Goal: Transaction & Acquisition: Purchase product/service

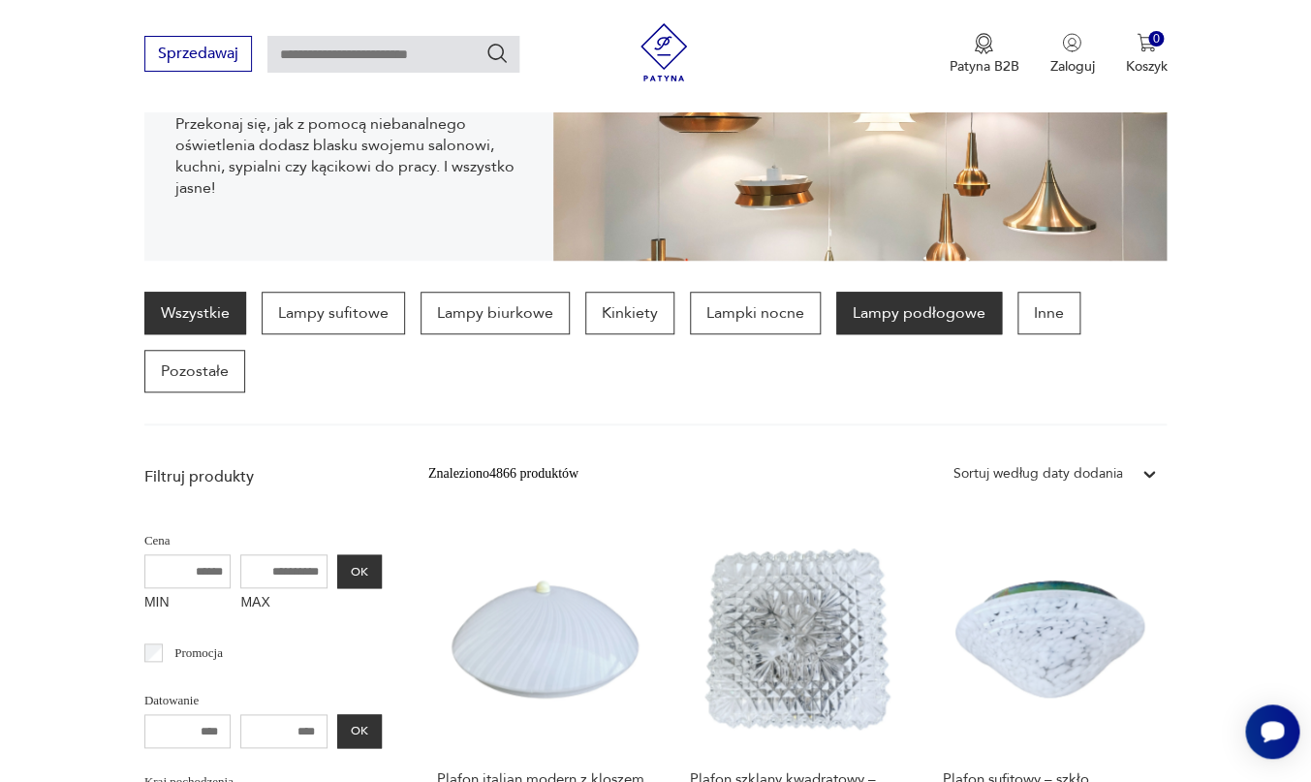
click at [868, 315] on p "Lampy podłogowe" at bounding box center [919, 313] width 166 height 43
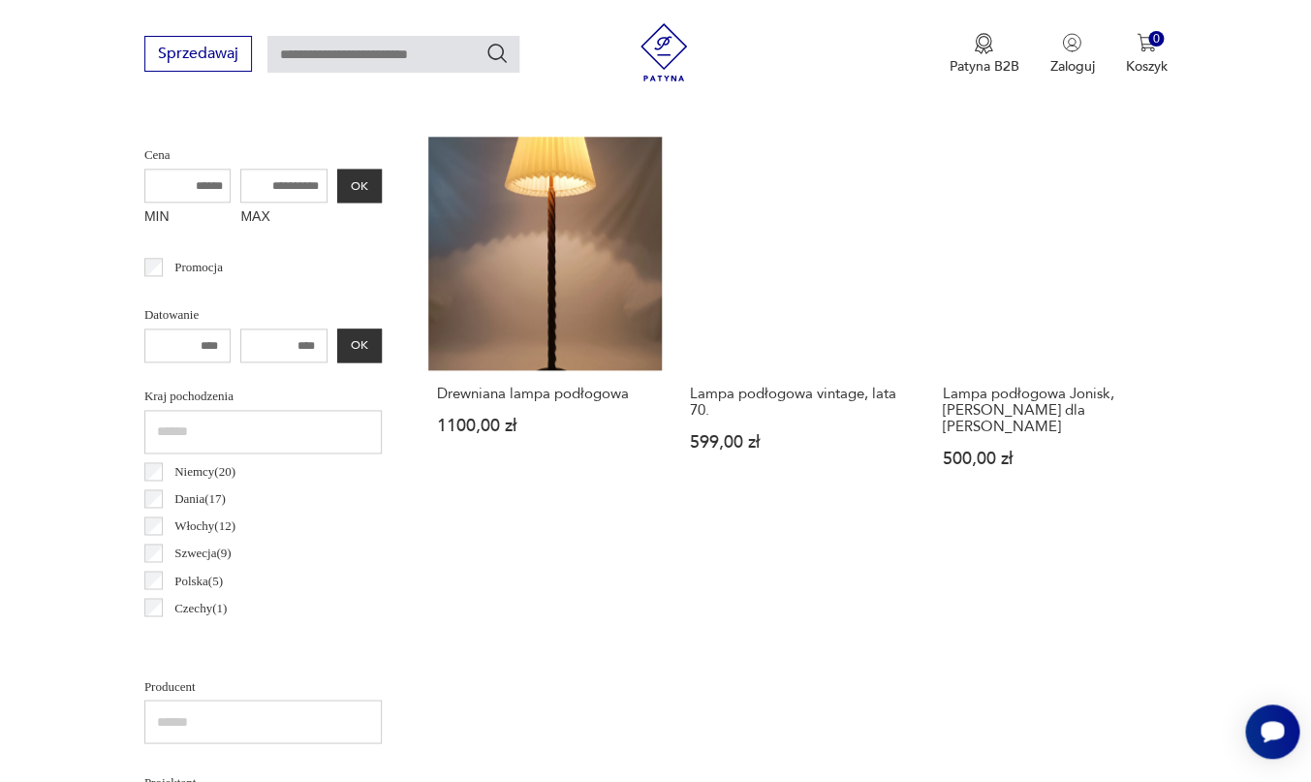
scroll to position [487, 0]
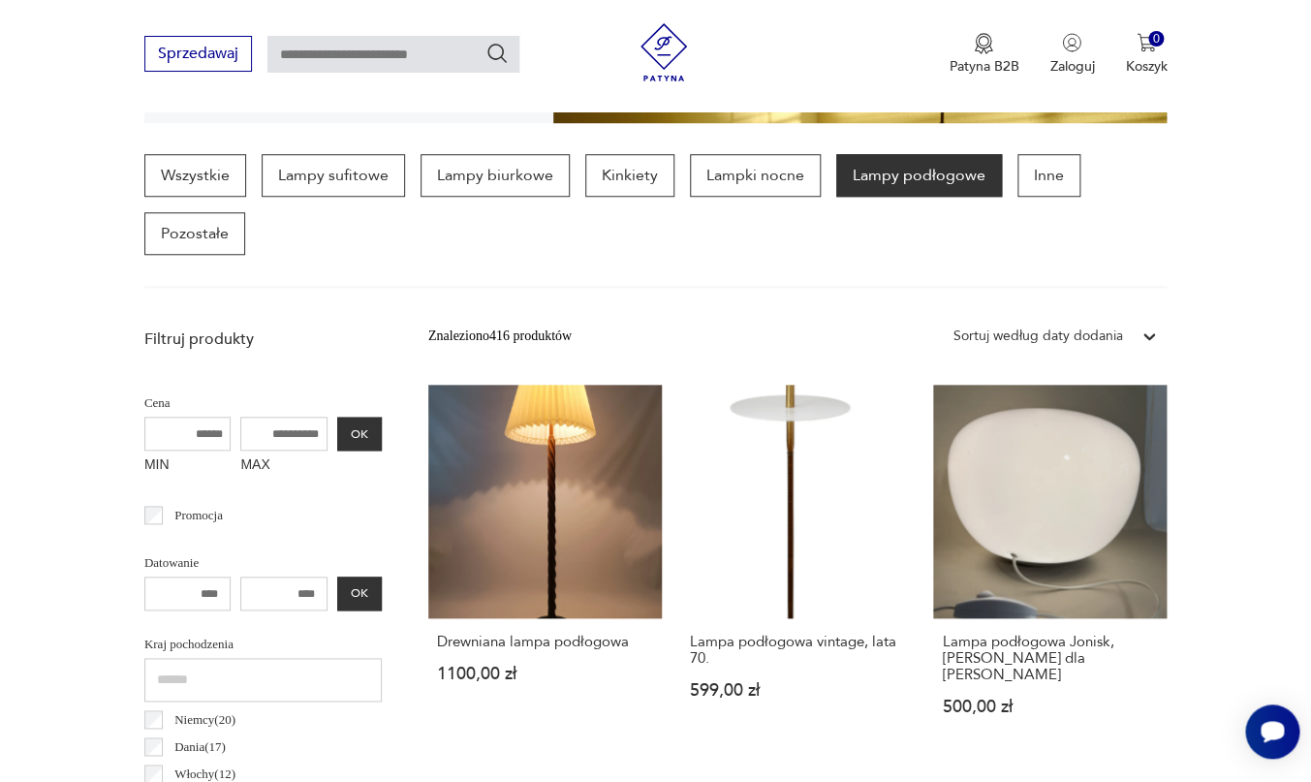
drag, startPoint x: 293, startPoint y: 373, endPoint x: 297, endPoint y: 349, distance: 24.5
click at [293, 417] on input "MAX" at bounding box center [283, 434] width 87 height 34
click at [267, 417] on input "MAX" at bounding box center [283, 434] width 87 height 34
click at [362, 417] on button "OK" at bounding box center [359, 434] width 45 height 34
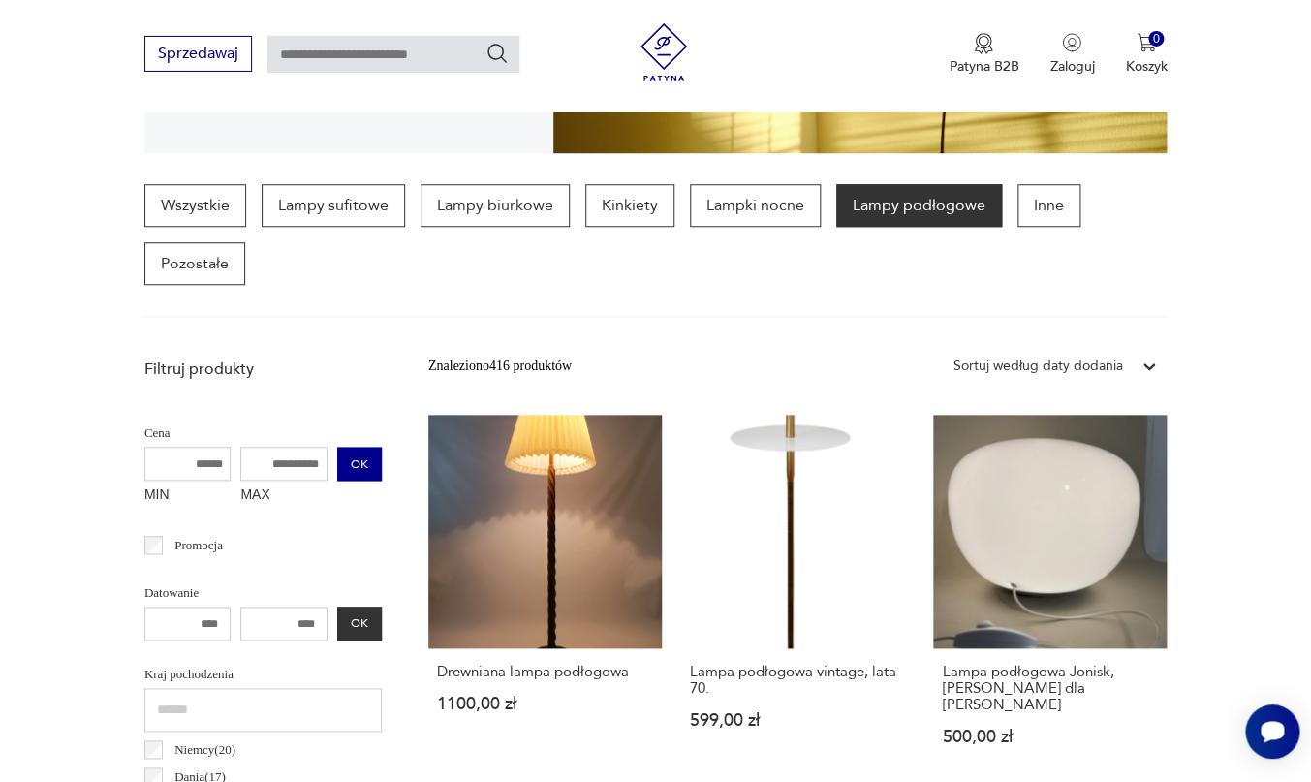
scroll to position [456, 0]
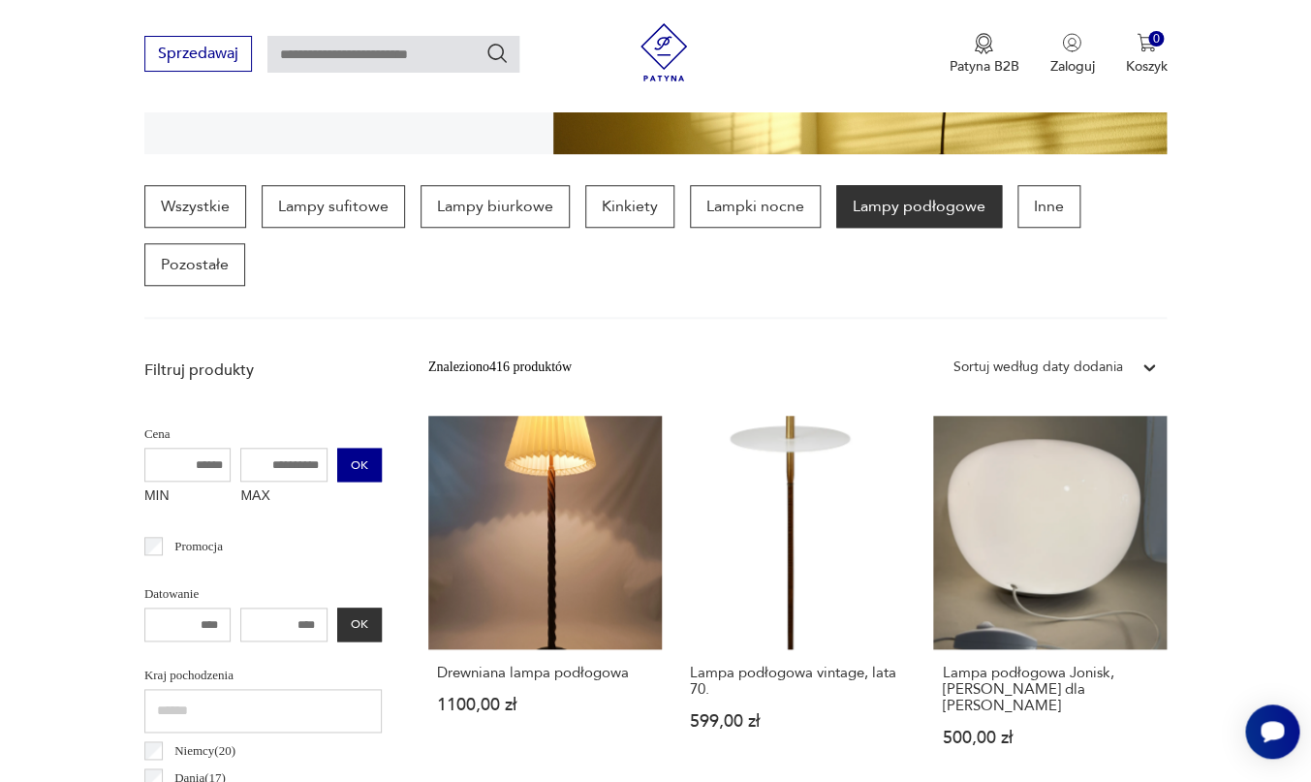
click at [357, 448] on button "OK" at bounding box center [359, 465] width 45 height 34
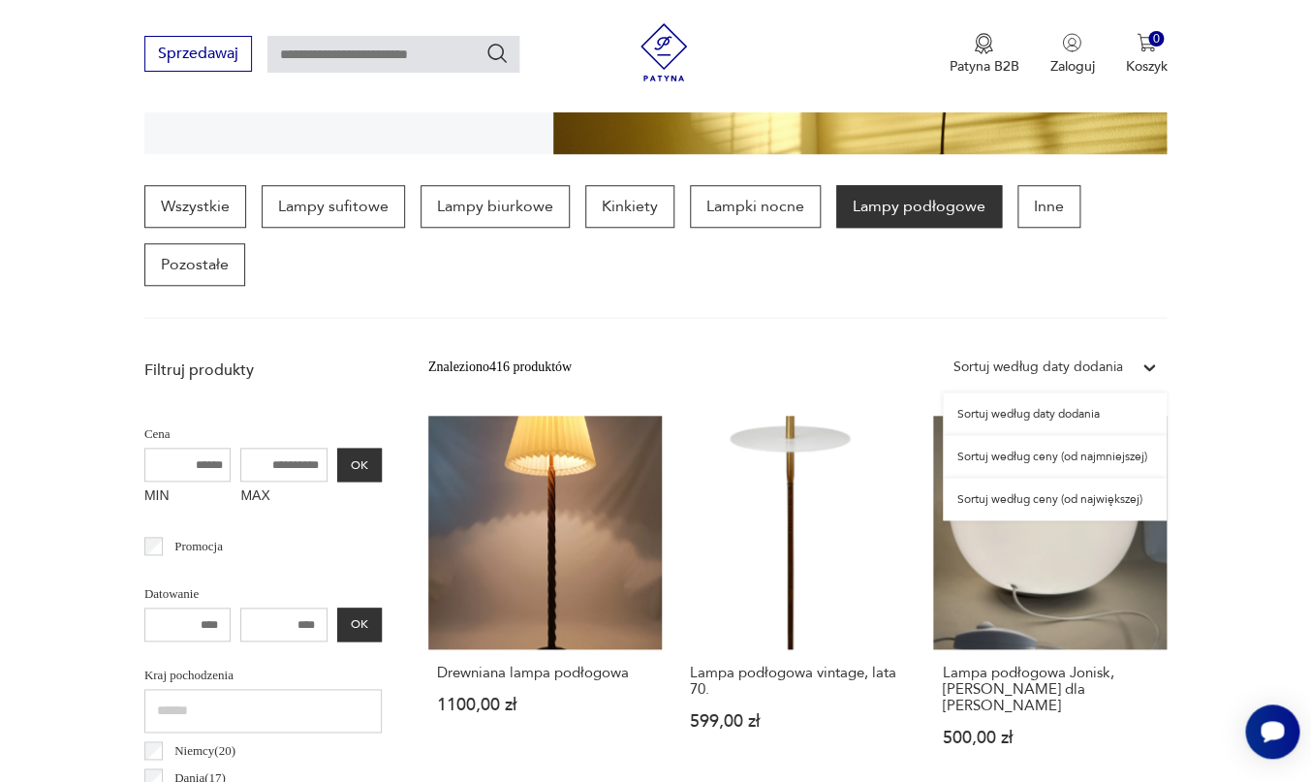
click at [1143, 358] on icon at bounding box center [1149, 367] width 19 height 19
click at [1097, 435] on div "Sortuj według ceny (od najmniejszej)" at bounding box center [1055, 456] width 224 height 43
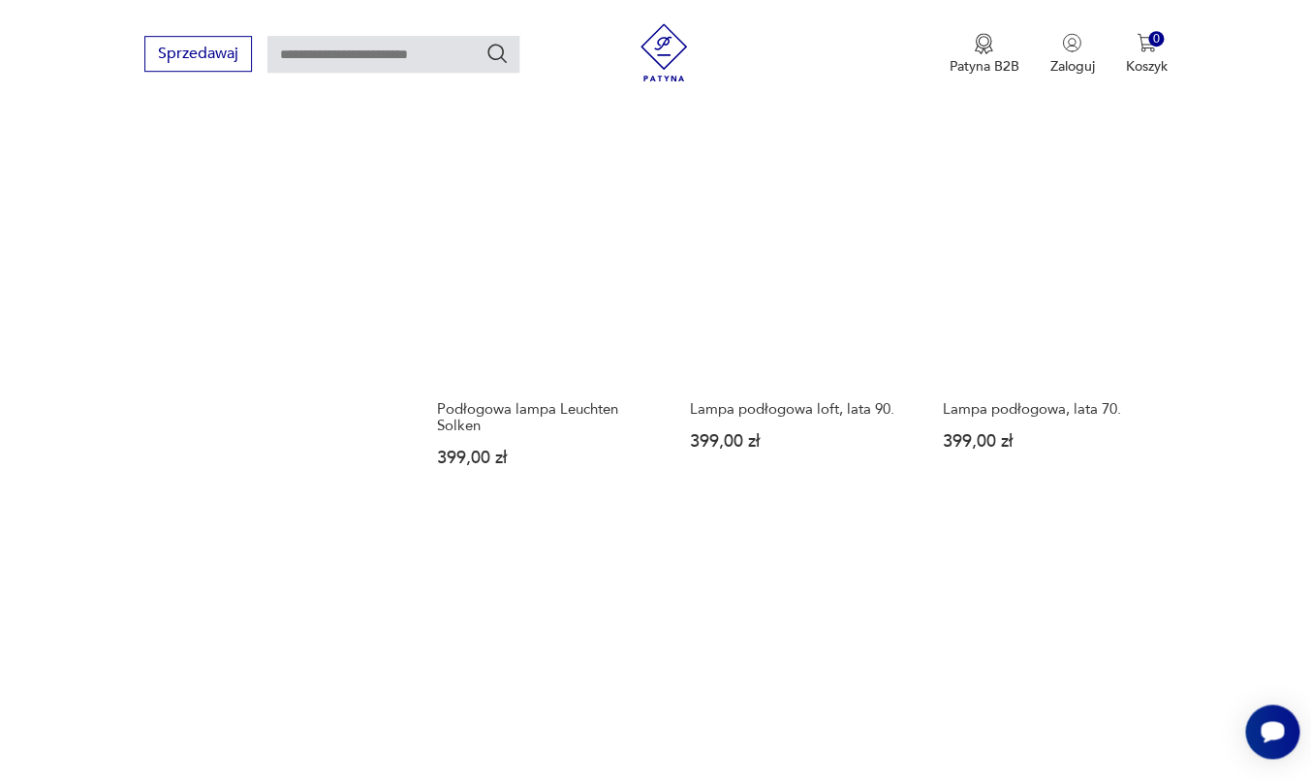
scroll to position [2472, 0]
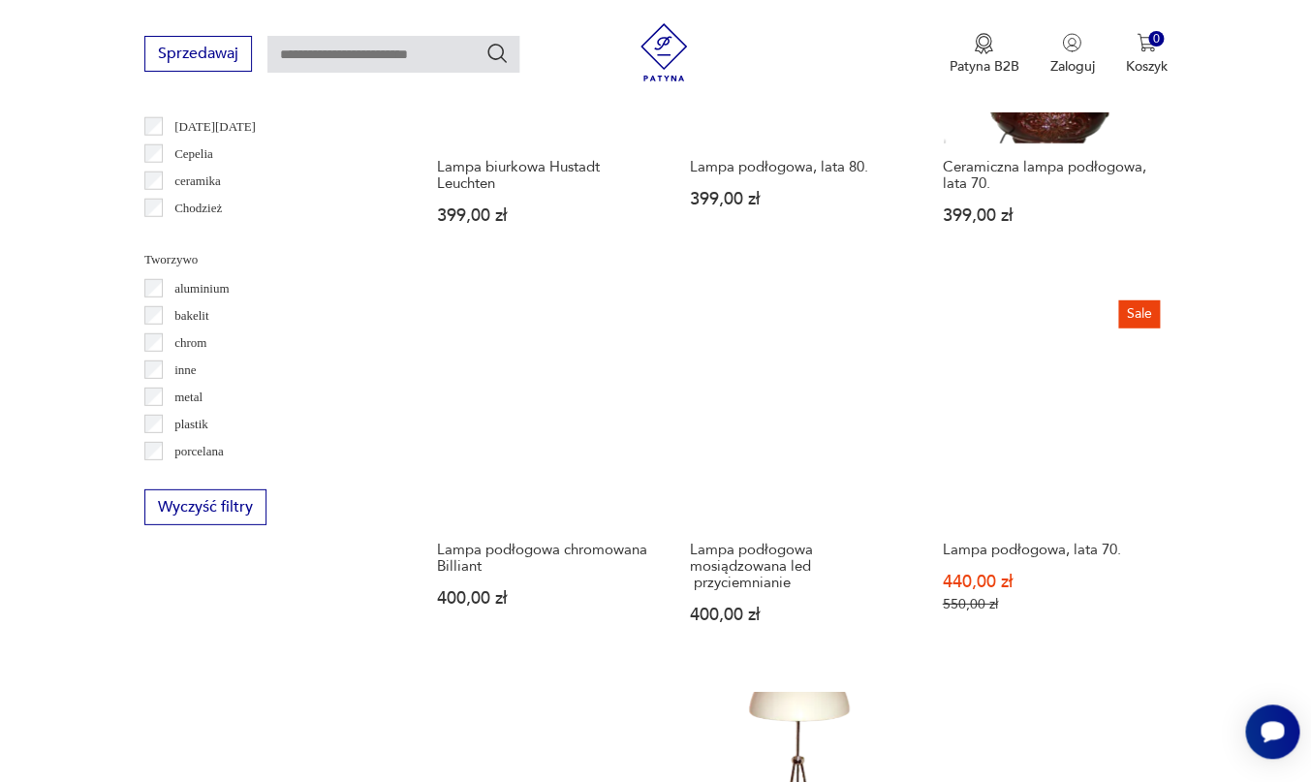
scroll to position [2038, 0]
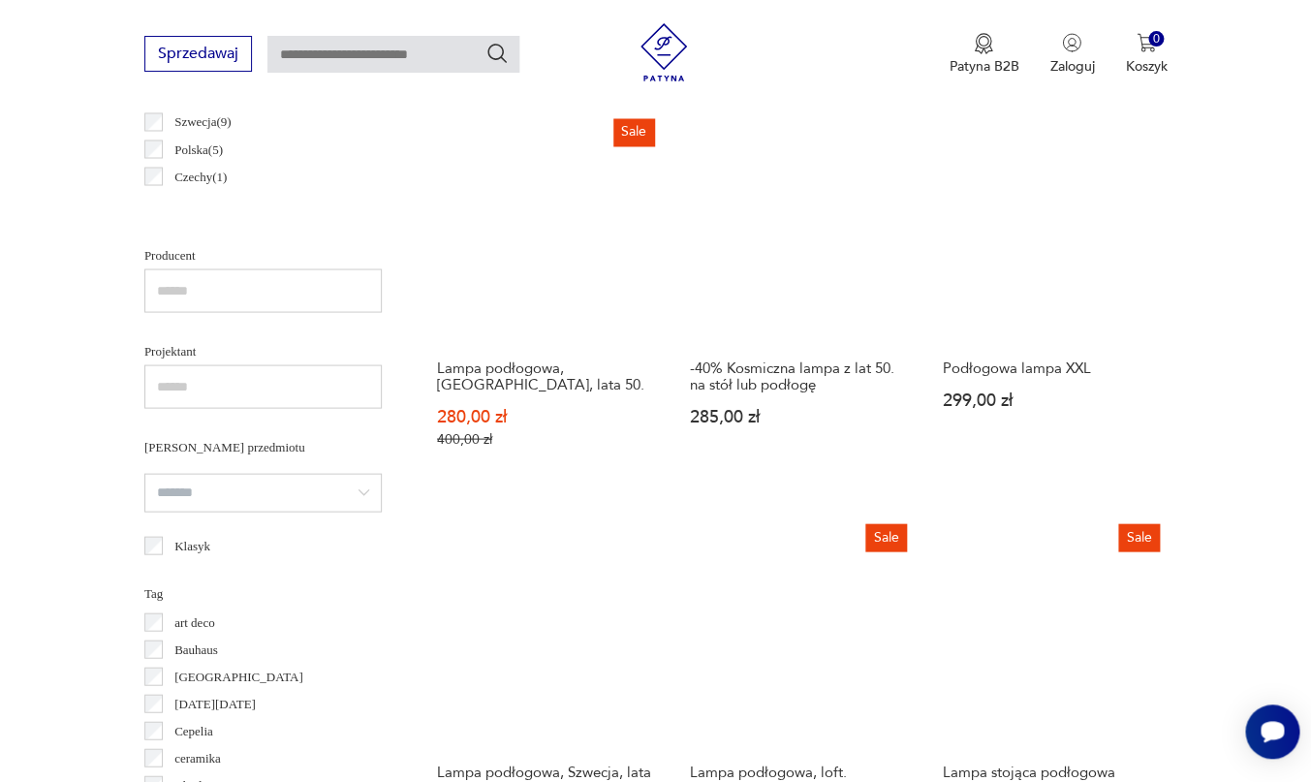
scroll to position [1077, 0]
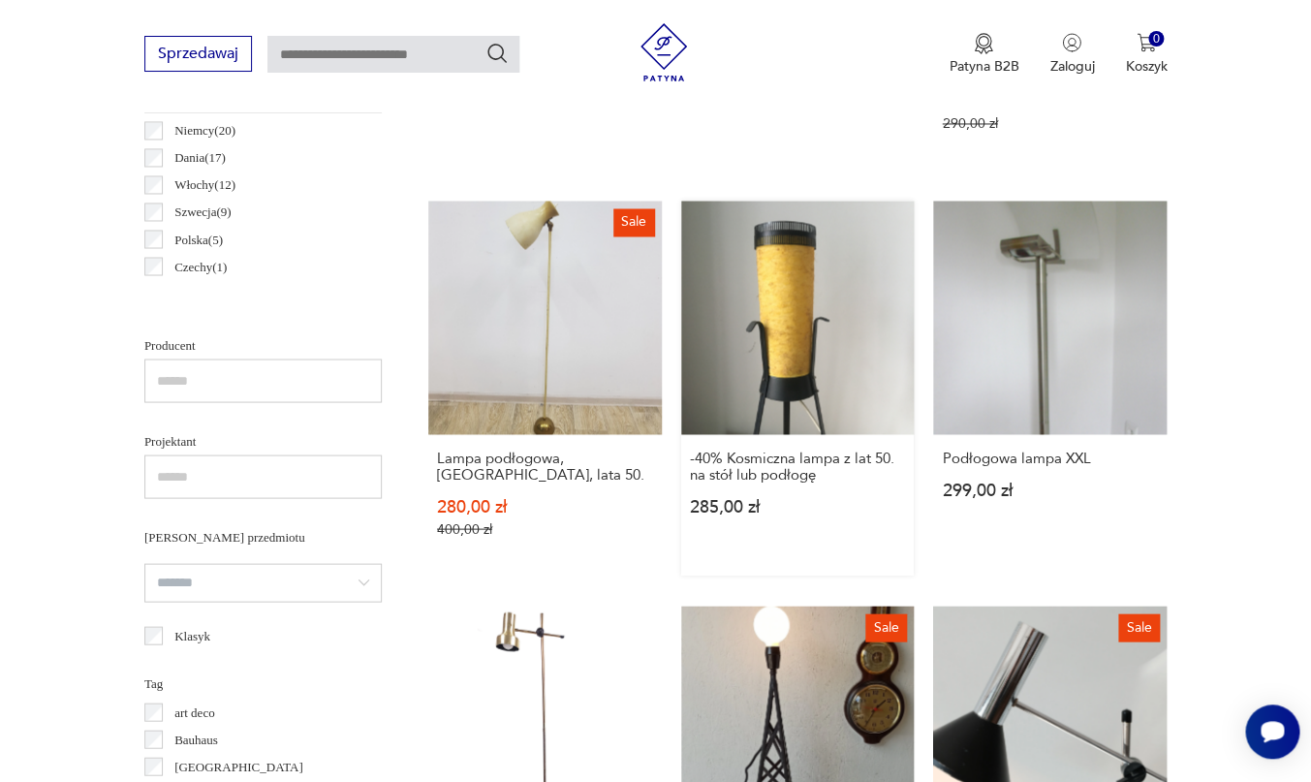
click at [804, 201] on link "-40% Kosmiczna lampa z lat 50. na stół lub podłogę 285,00 zł" at bounding box center [798, 388] width 234 height 374
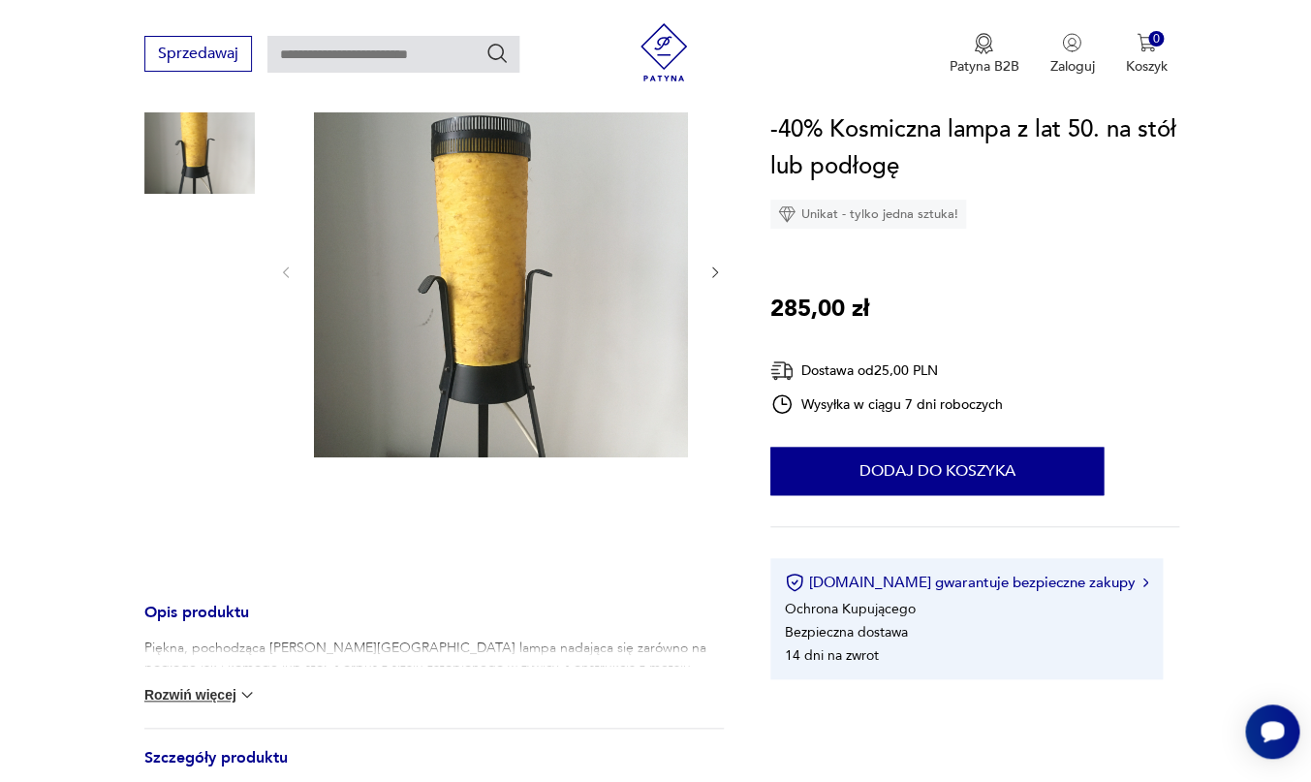
click at [458, 220] on img at bounding box center [501, 270] width 374 height 374
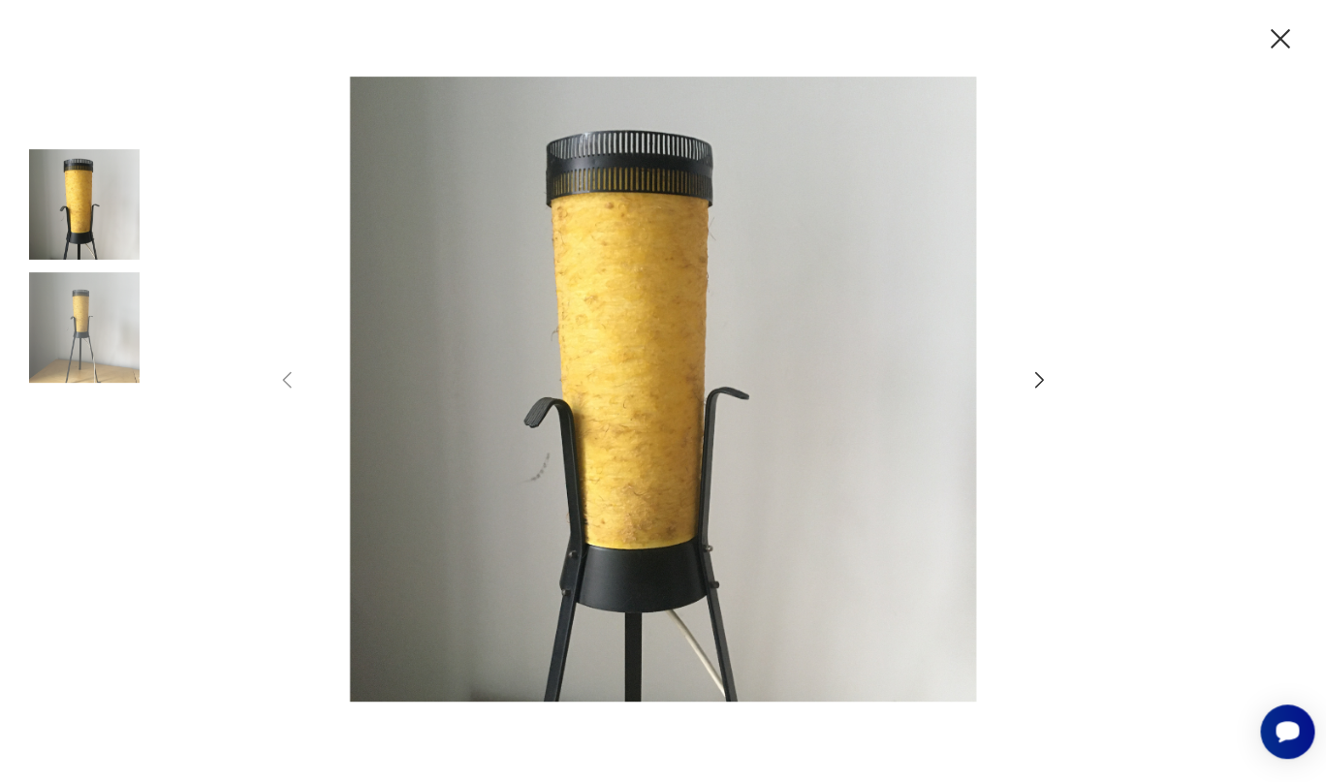
click at [1043, 379] on icon "button" at bounding box center [1039, 379] width 9 height 16
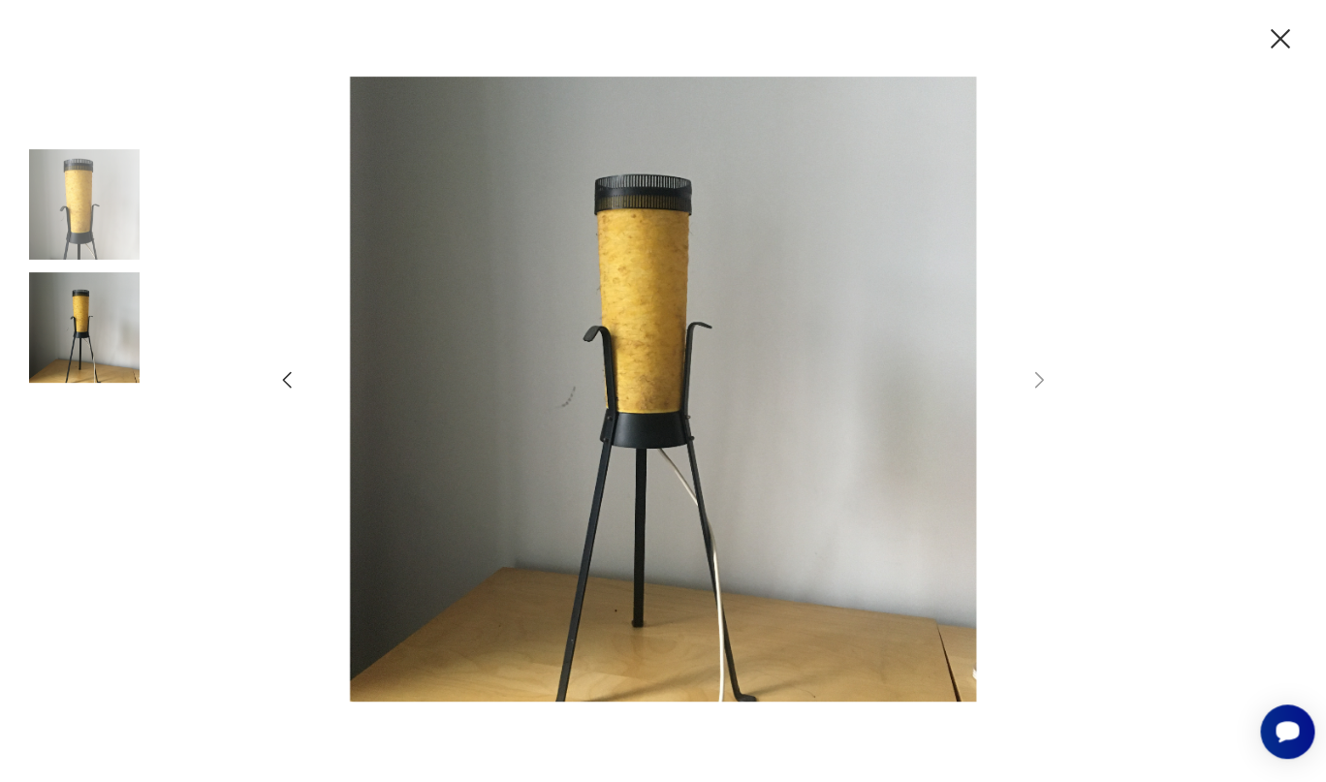
click at [1277, 39] on icon "button" at bounding box center [1280, 39] width 34 height 34
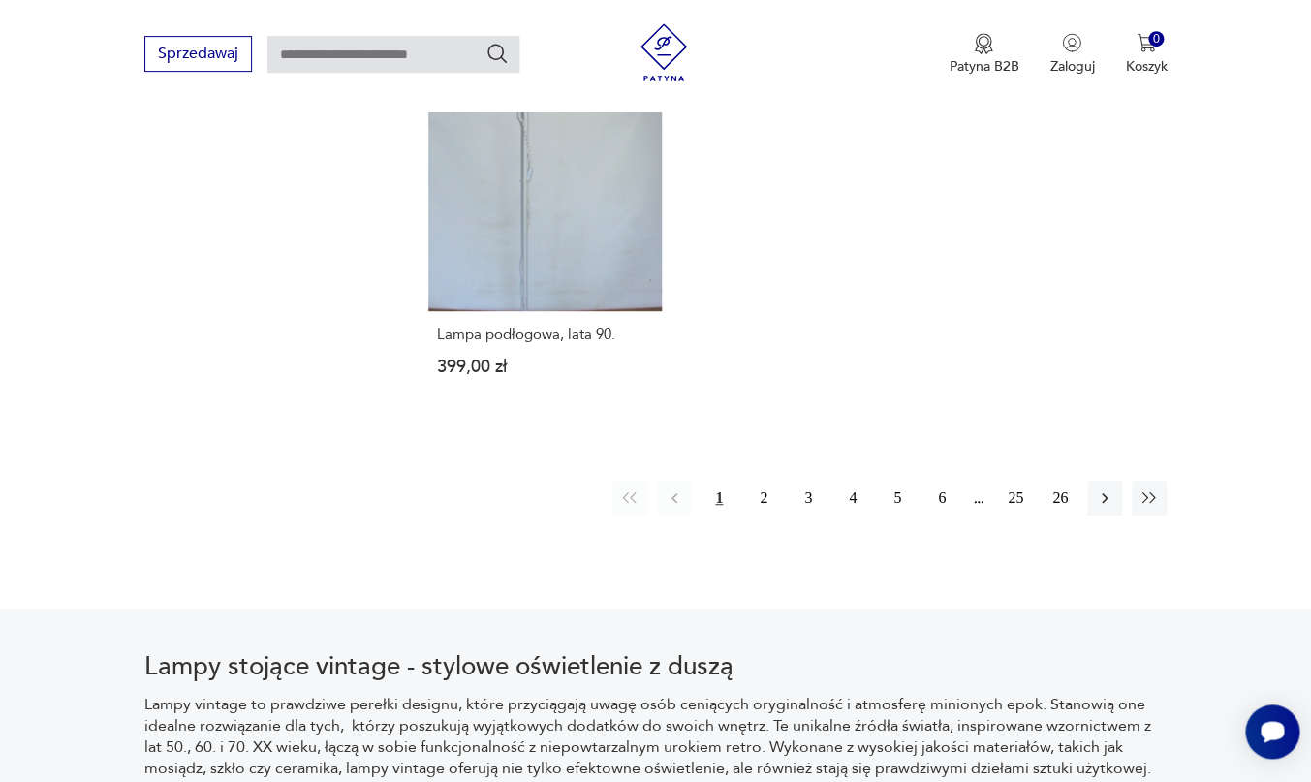
scroll to position [2797, 0]
click at [763, 480] on button "2" at bounding box center [763, 497] width 35 height 35
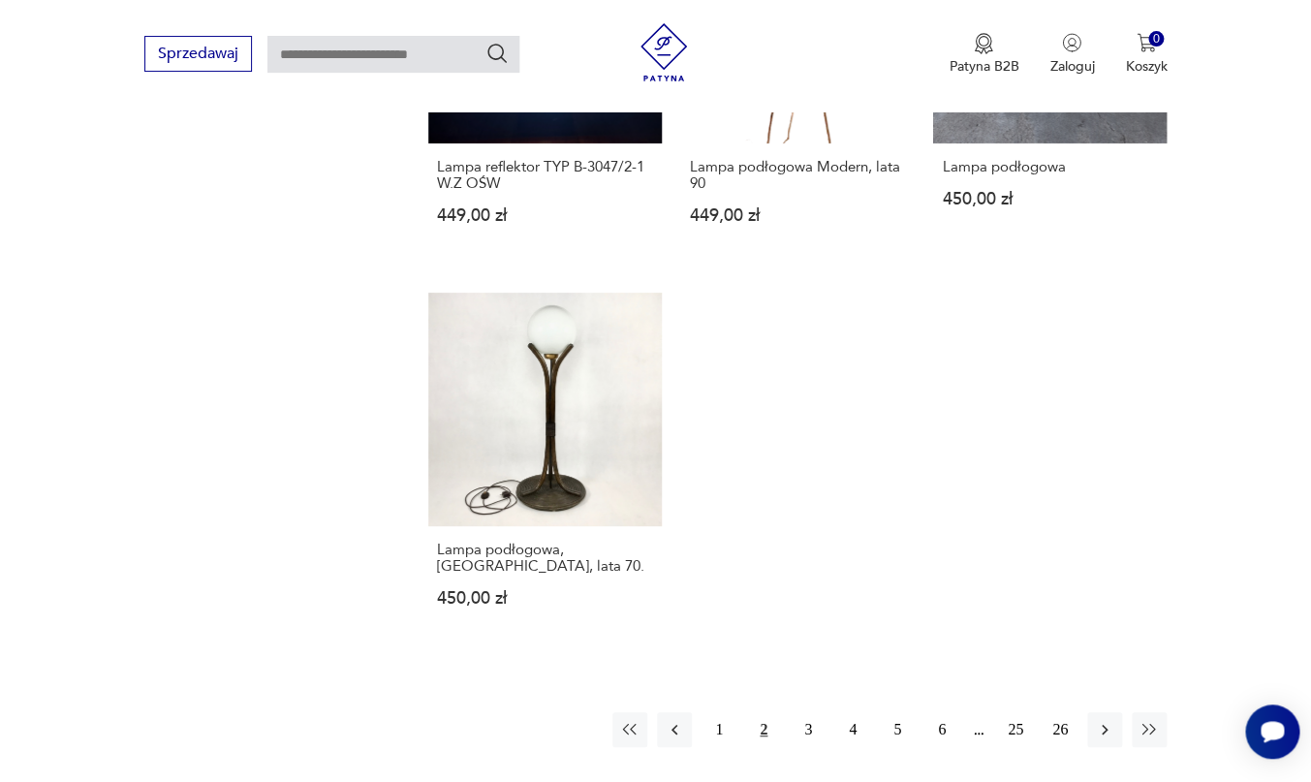
scroll to position [2596, 0]
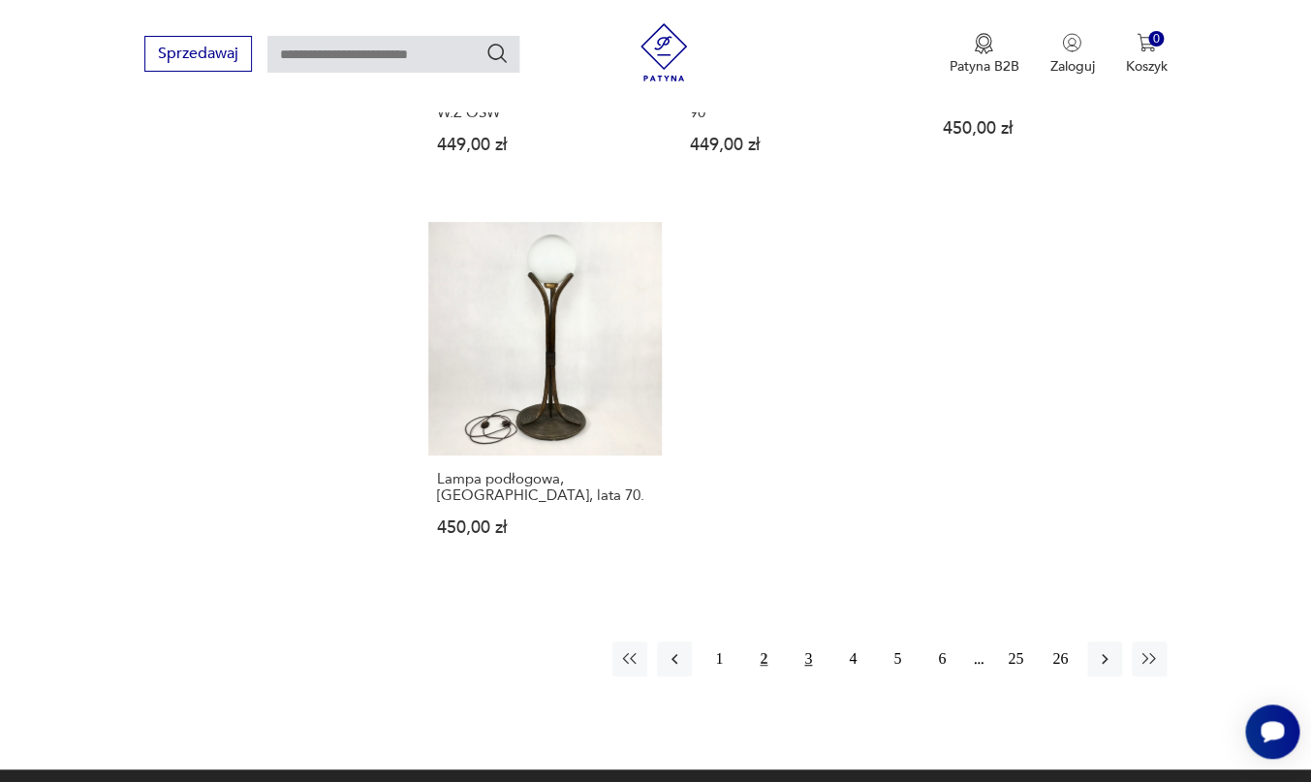
click at [809, 641] on button "3" at bounding box center [808, 658] width 35 height 35
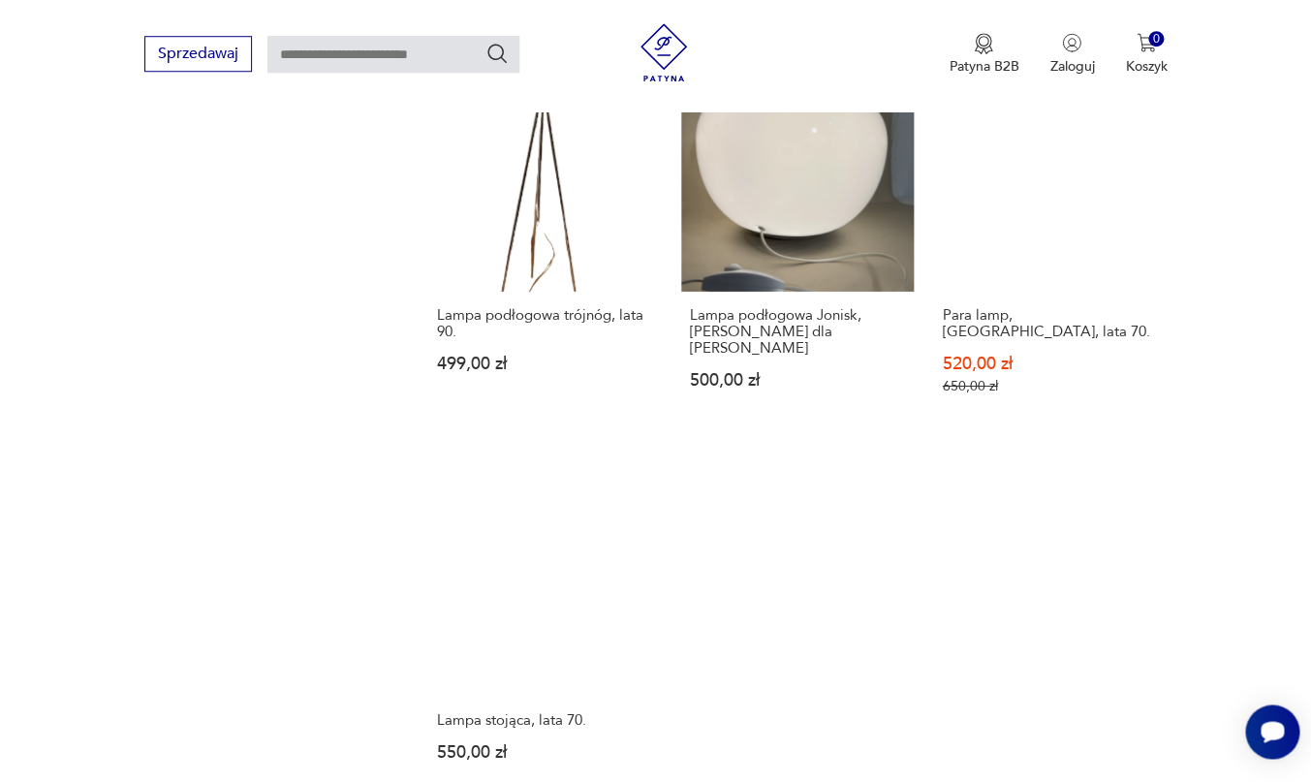
scroll to position [2379, 0]
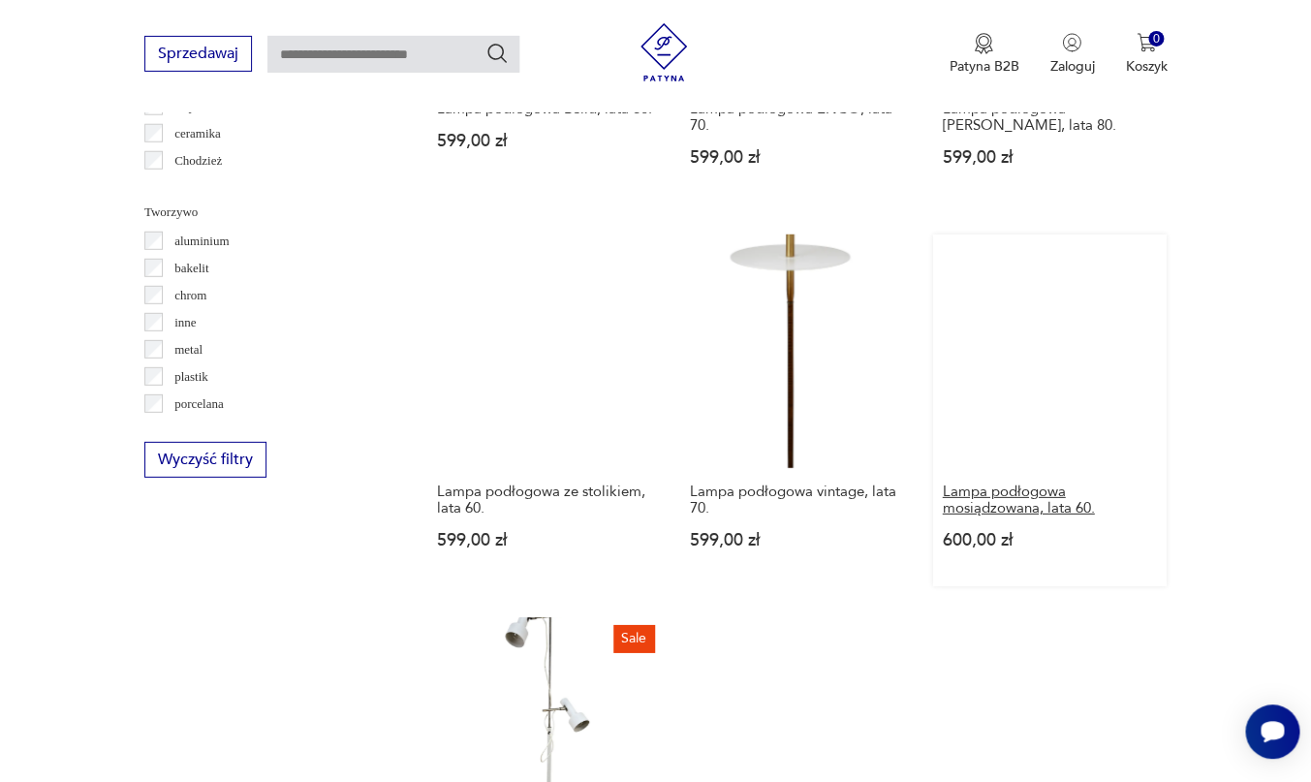
scroll to position [1774, 0]
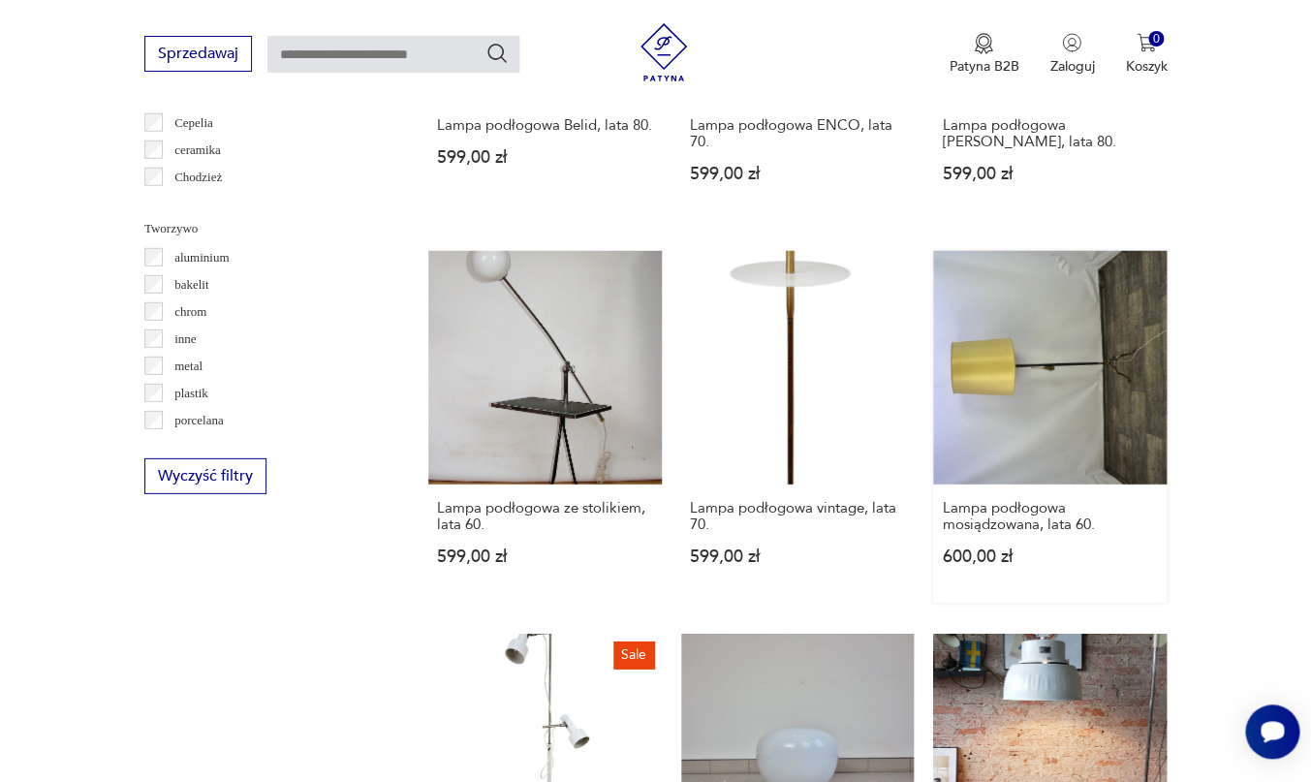
click at [999, 307] on link "Lampa podłogowa mosiądzowana, lata 60. 600,00 zł" at bounding box center [1050, 427] width 234 height 352
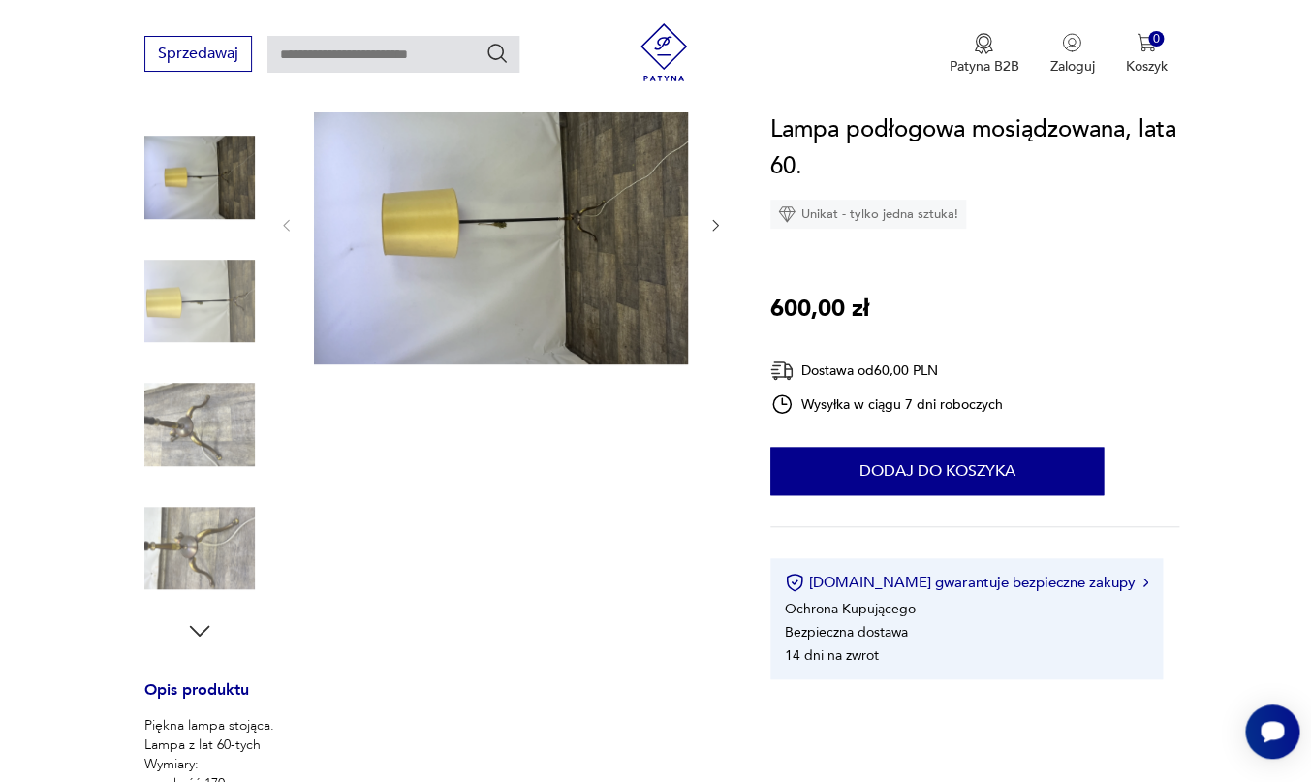
click at [718, 224] on icon "button" at bounding box center [715, 225] width 16 height 16
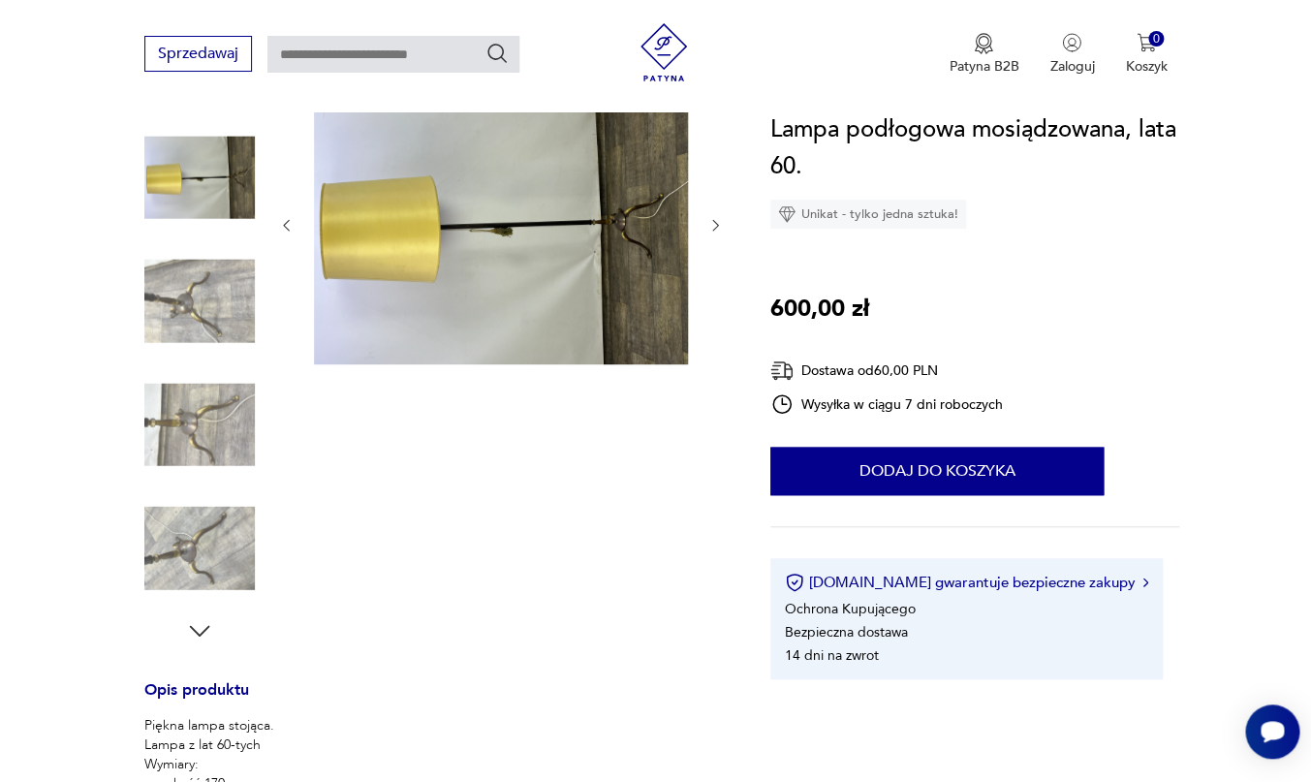
click at [718, 224] on icon "button" at bounding box center [715, 225] width 16 height 16
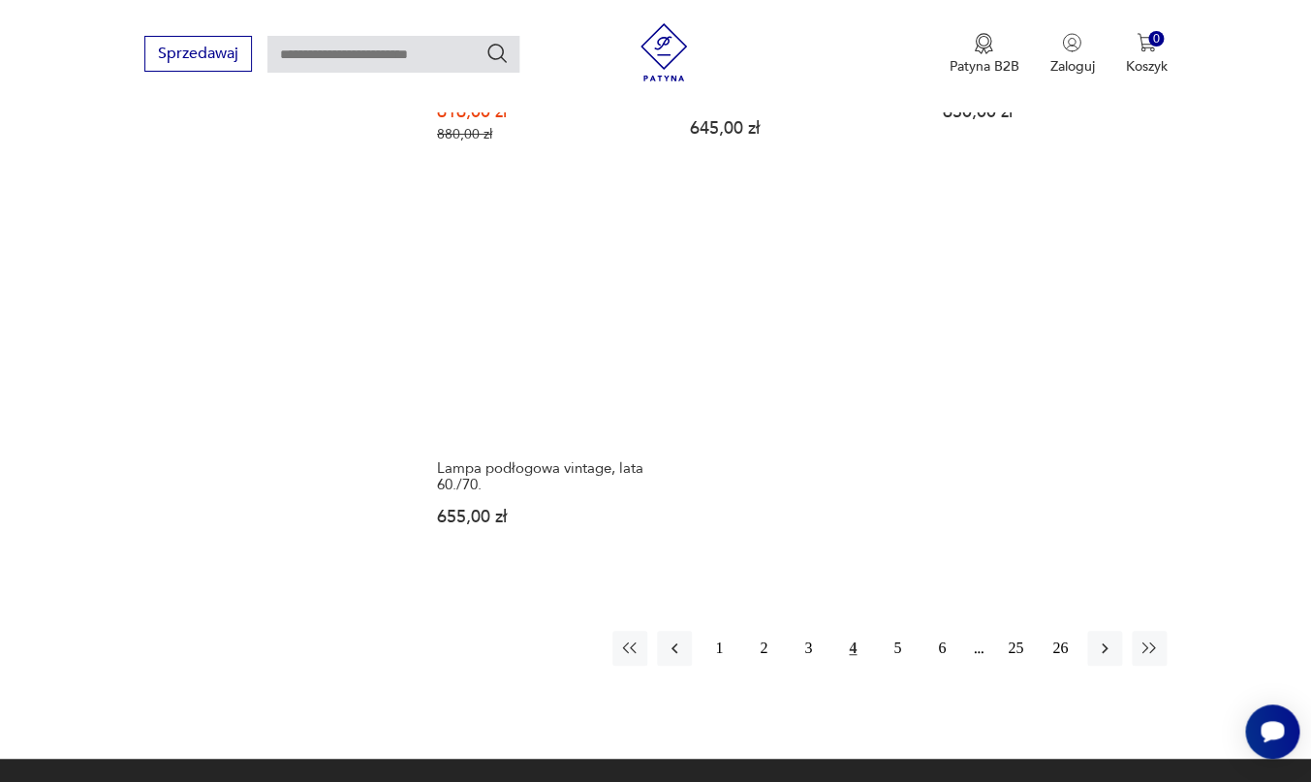
scroll to position [2775, 0]
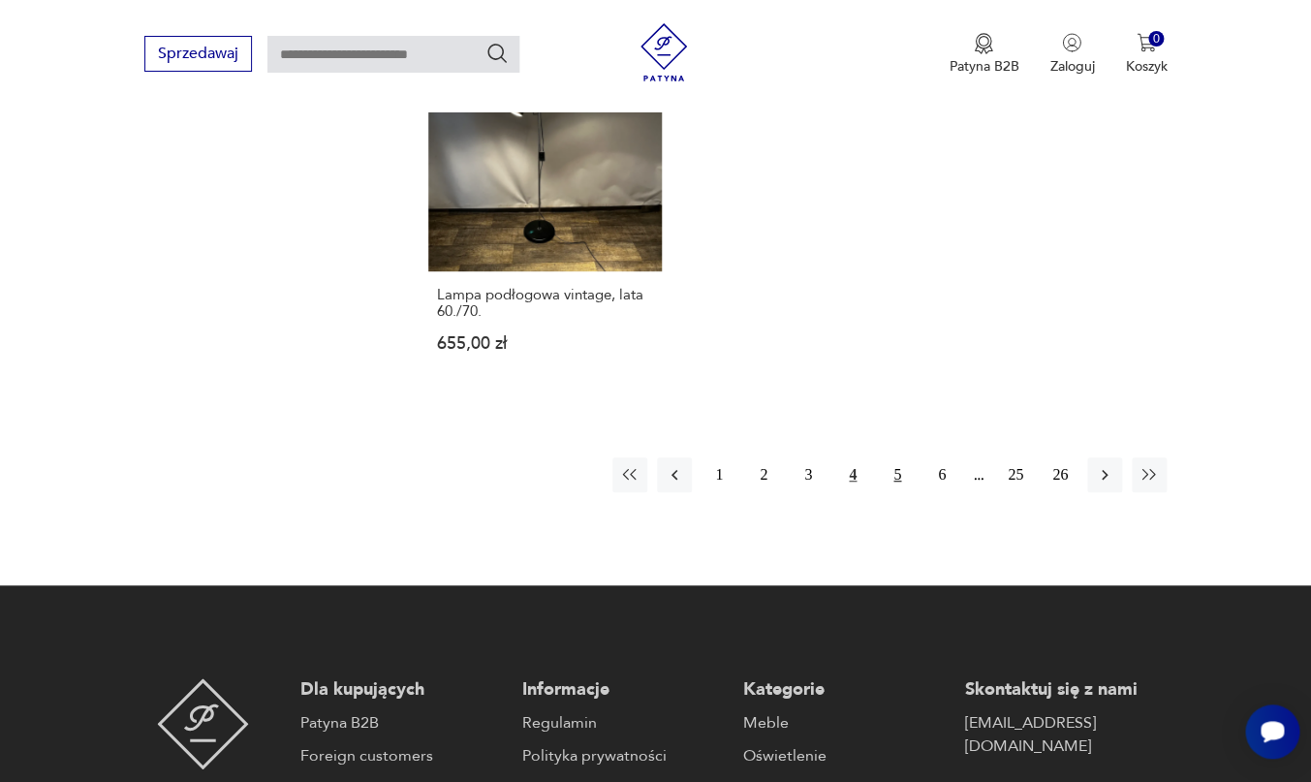
click at [893, 457] on button "5" at bounding box center [897, 474] width 35 height 35
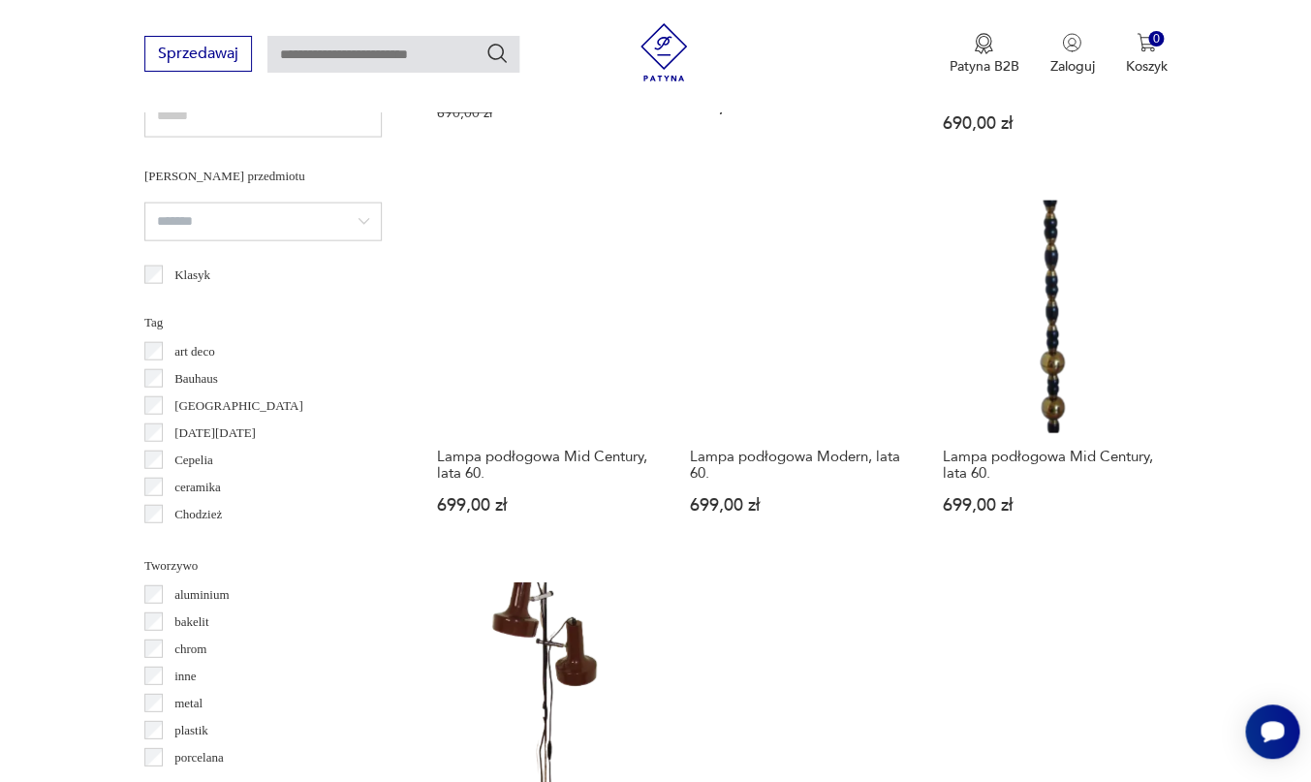
scroll to position [1309, 0]
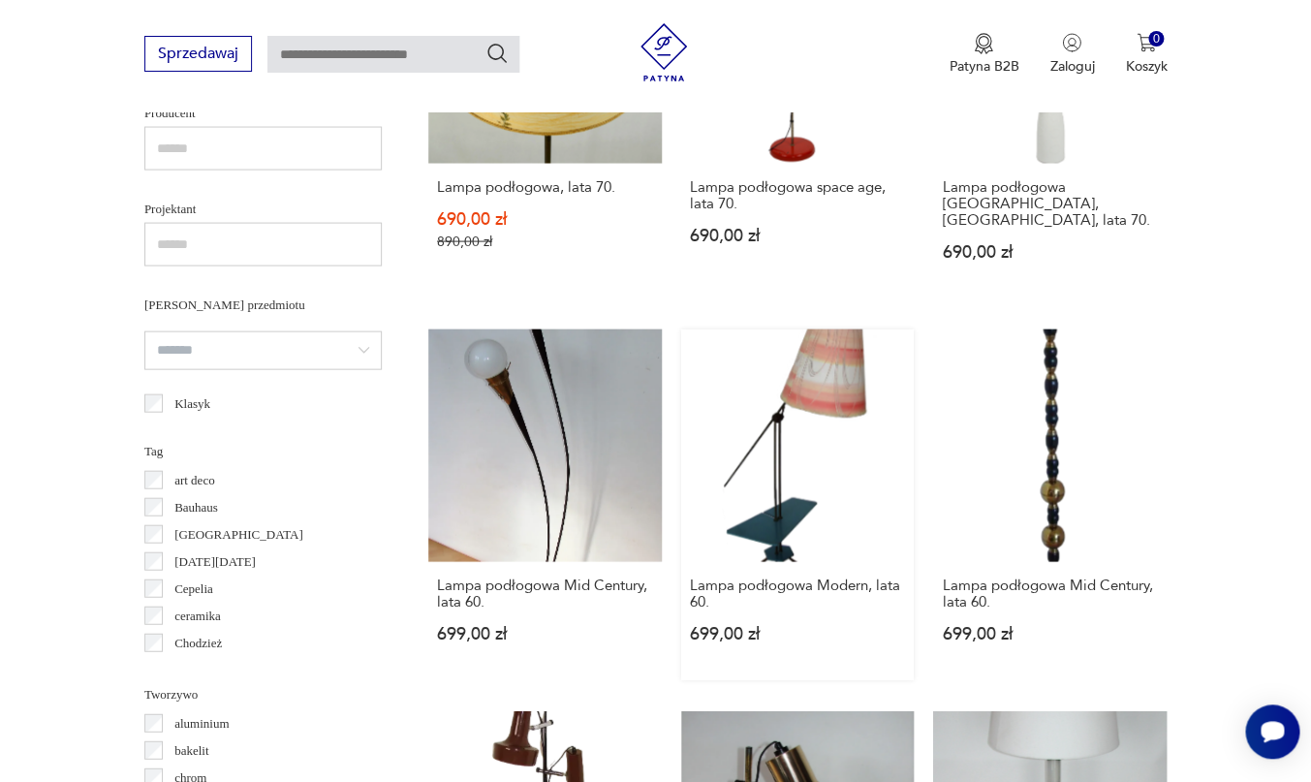
click at [852, 328] on link "Lampa podłogowa Modern, lata 60. 699,00 zł" at bounding box center [798, 504] width 234 height 352
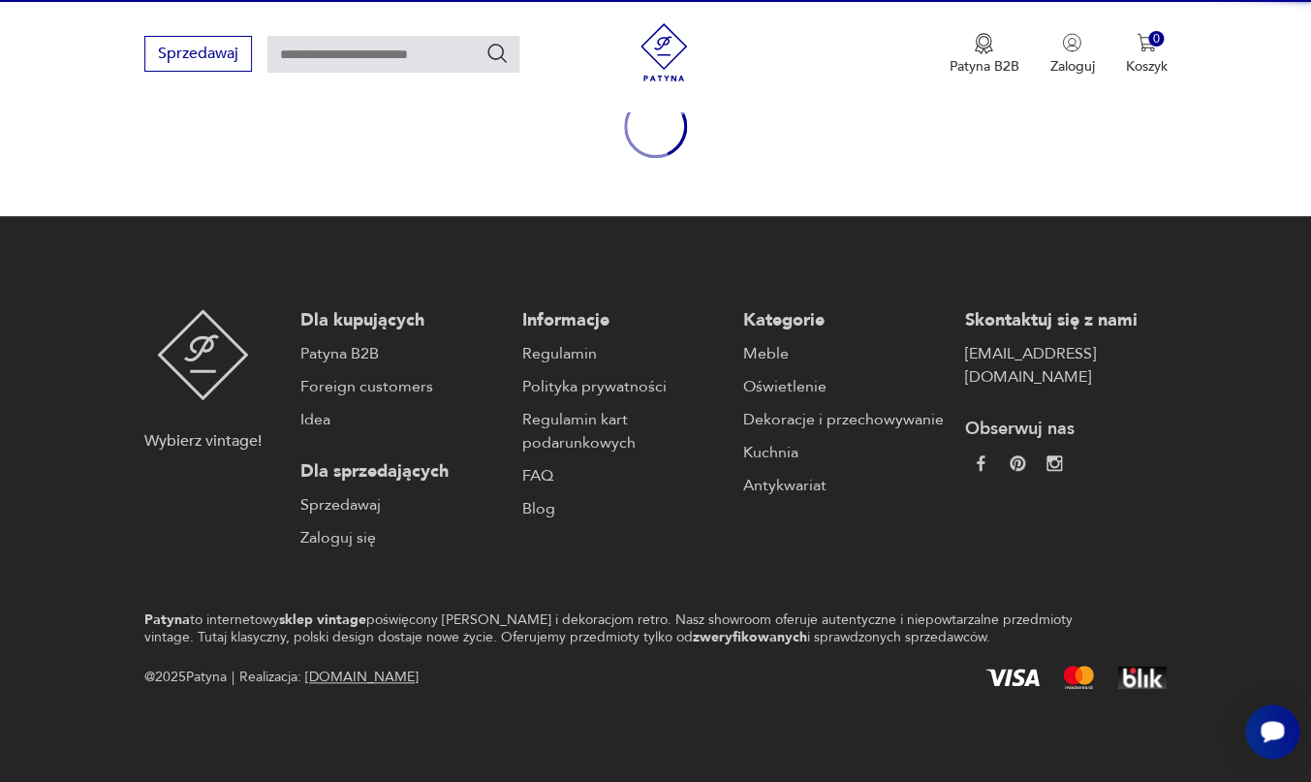
scroll to position [236, 0]
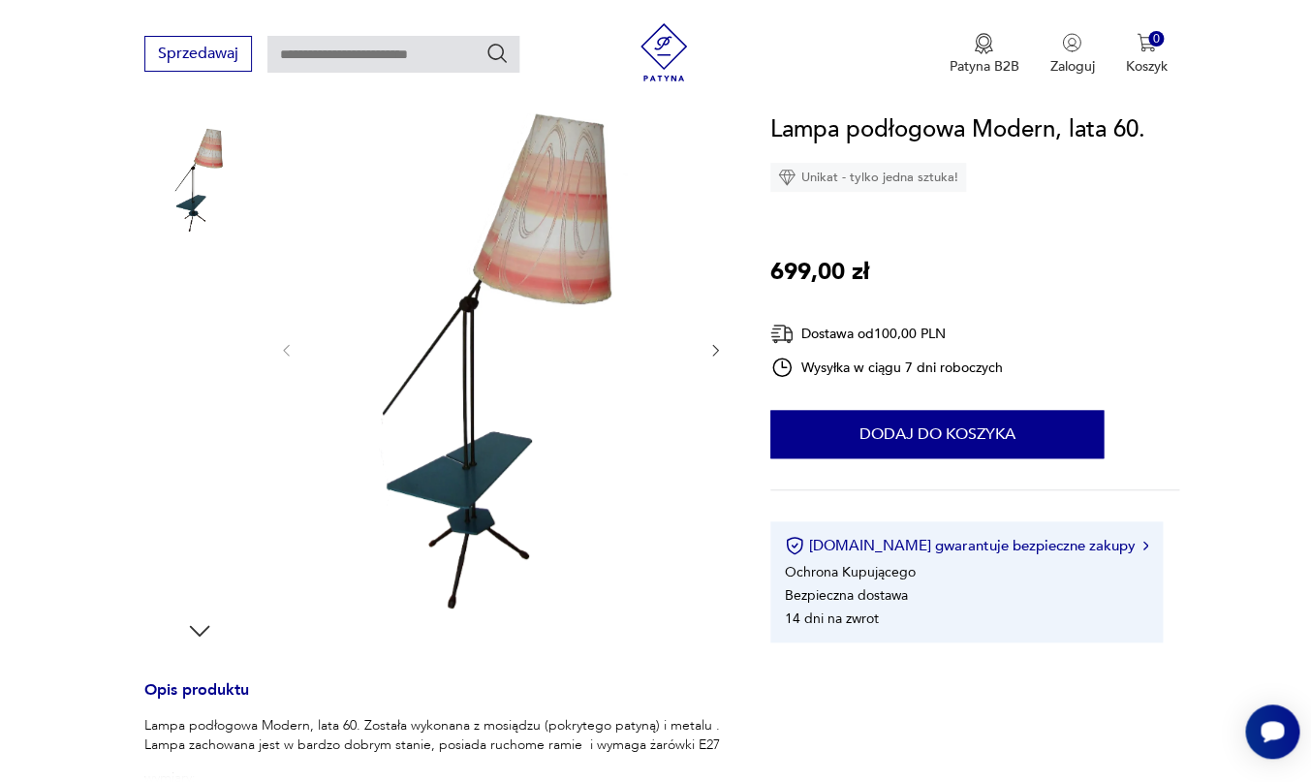
click at [558, 232] on img at bounding box center [501, 348] width 374 height 530
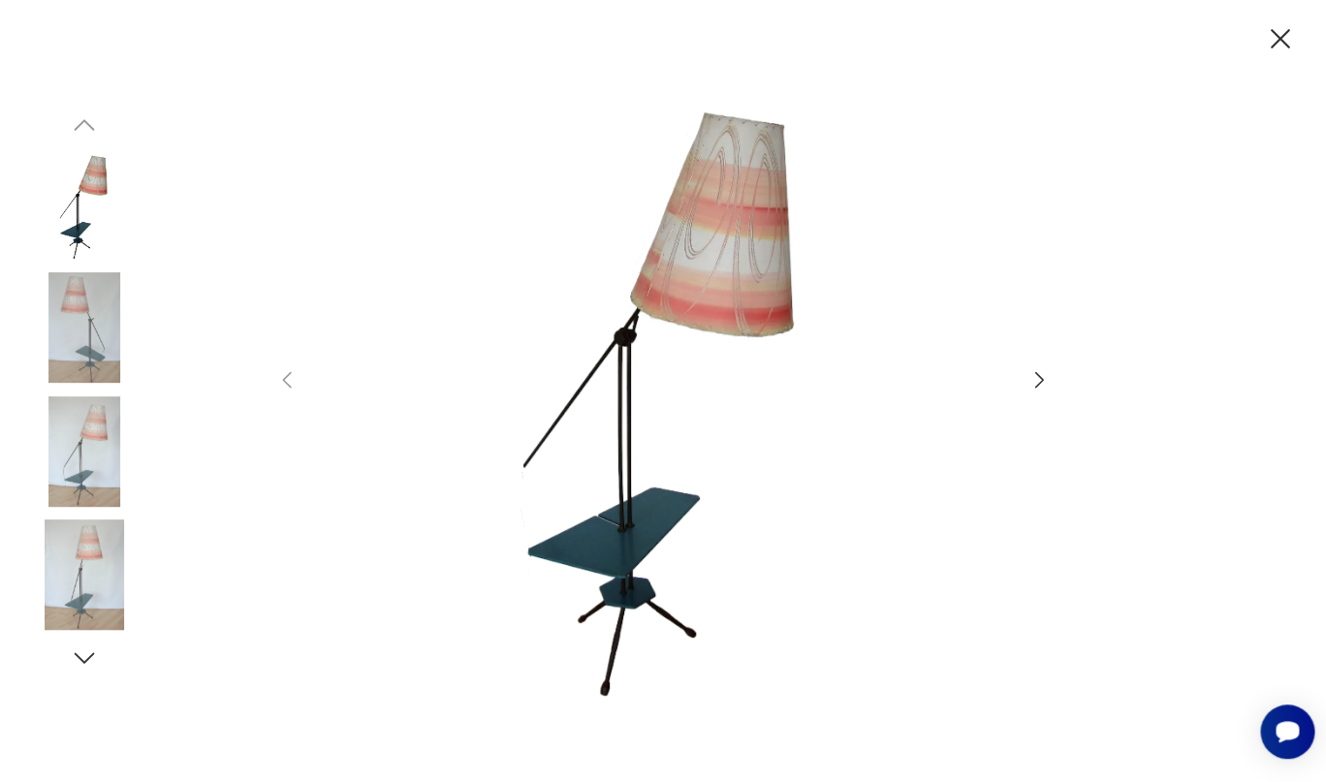
click at [1036, 376] on icon "button" at bounding box center [1038, 379] width 23 height 23
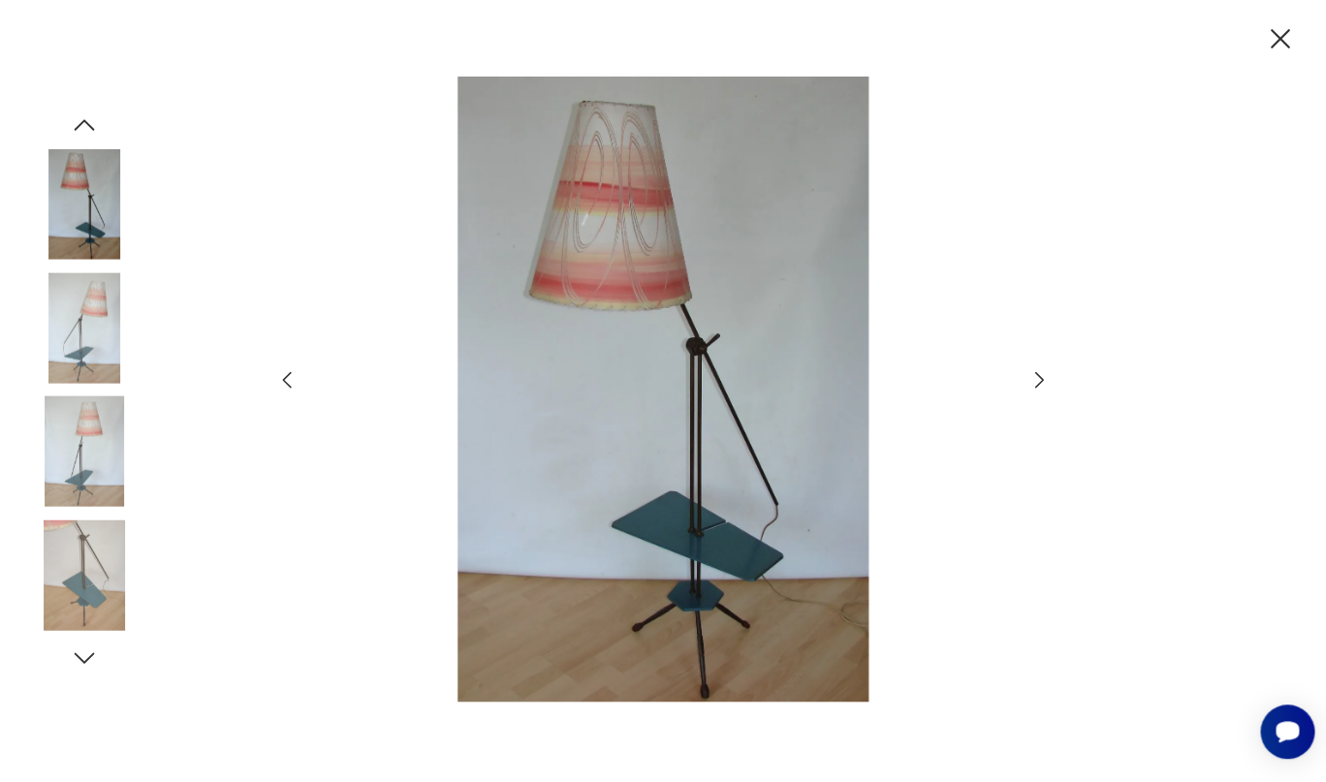
click at [599, 196] on img at bounding box center [663, 390] width 690 height 626
click at [1042, 373] on icon "button" at bounding box center [1038, 379] width 23 height 23
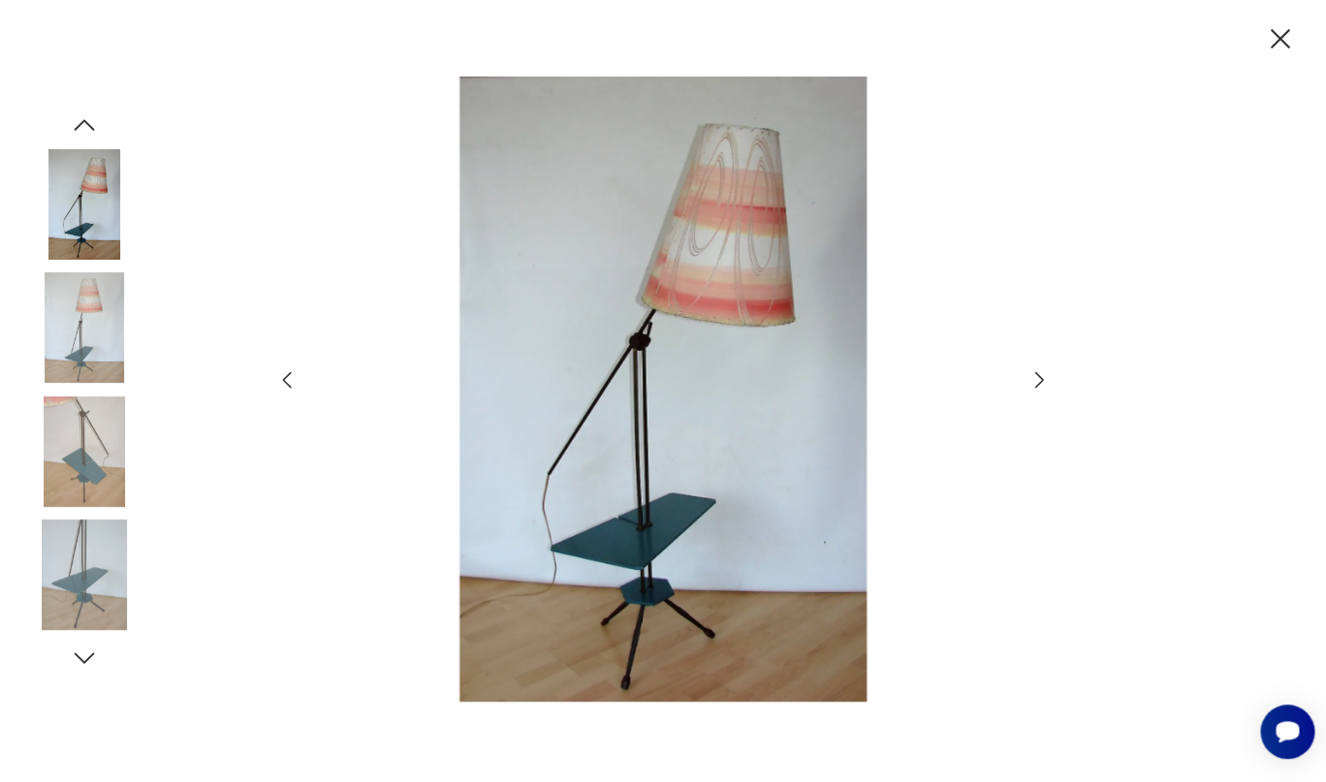
click at [86, 657] on icon "button" at bounding box center [84, 657] width 29 height 29
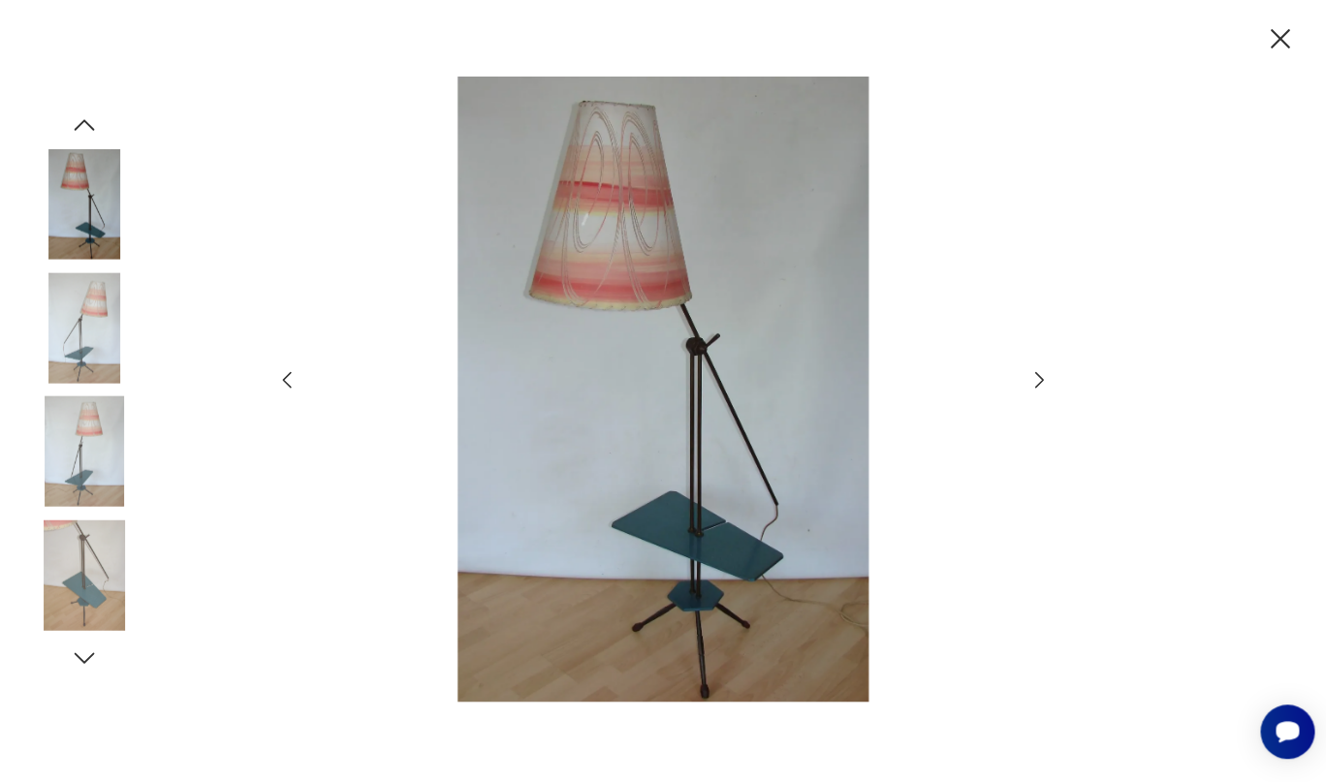
click at [86, 657] on icon "button" at bounding box center [84, 657] width 29 height 29
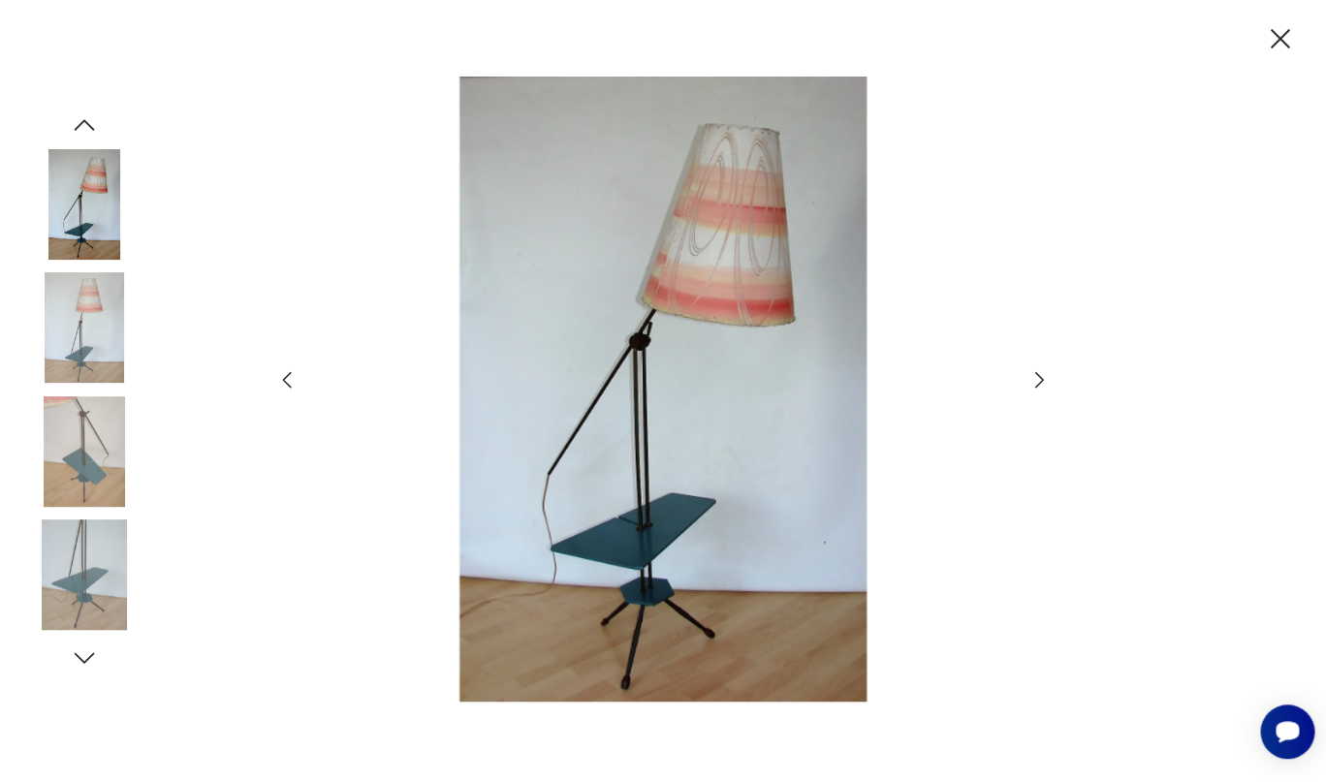
click at [767, 210] on img at bounding box center [663, 390] width 690 height 626
click at [93, 176] on img at bounding box center [84, 204] width 110 height 110
click at [1277, 38] on icon "button" at bounding box center [1279, 38] width 19 height 19
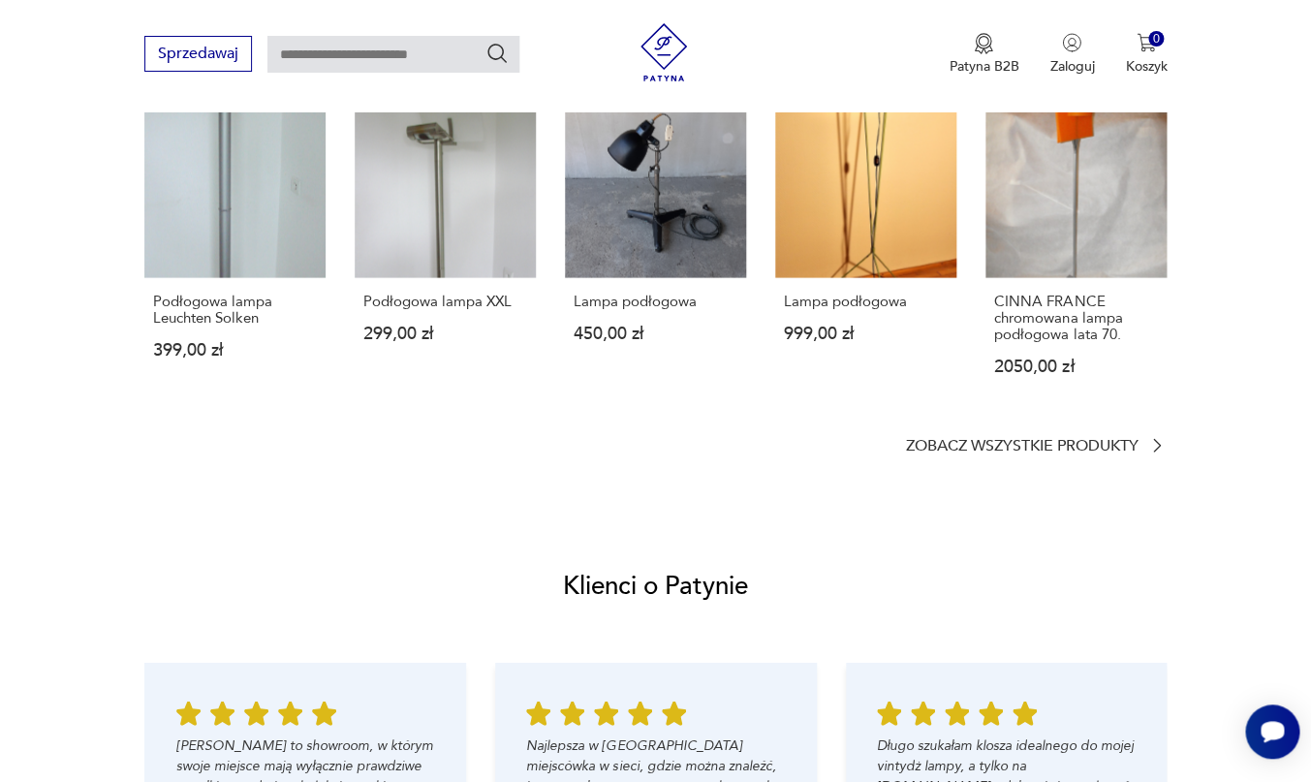
scroll to position [1585, 0]
